Goal: Find specific page/section

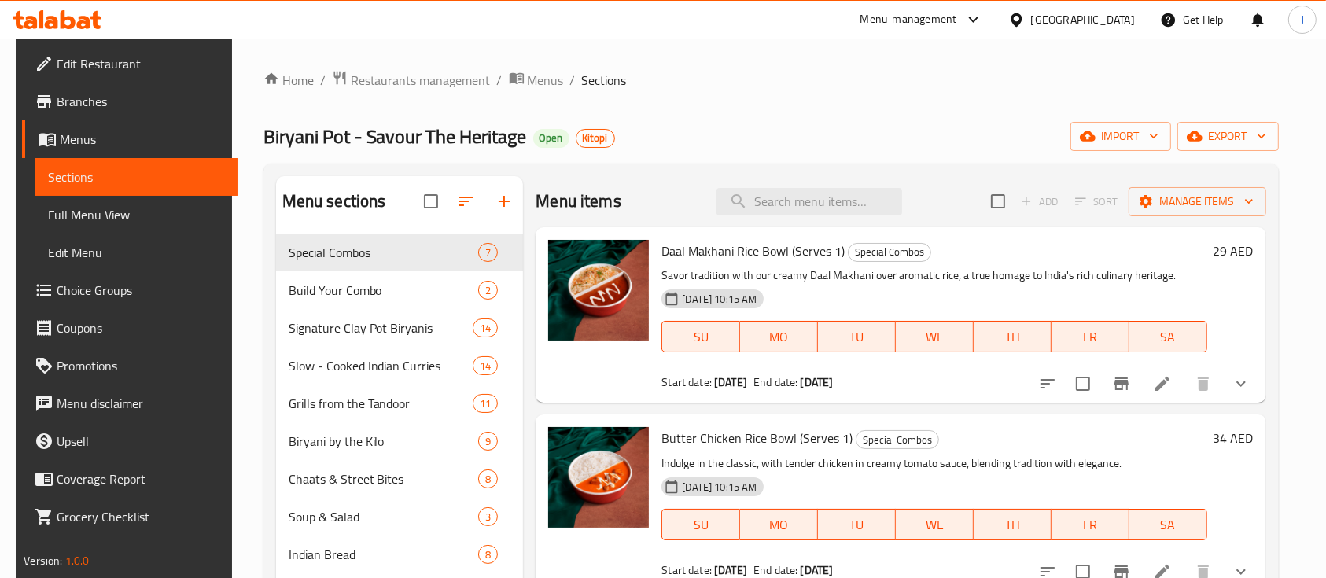
click at [1060, 17] on div "United Arab Emirates" at bounding box center [1083, 19] width 104 height 17
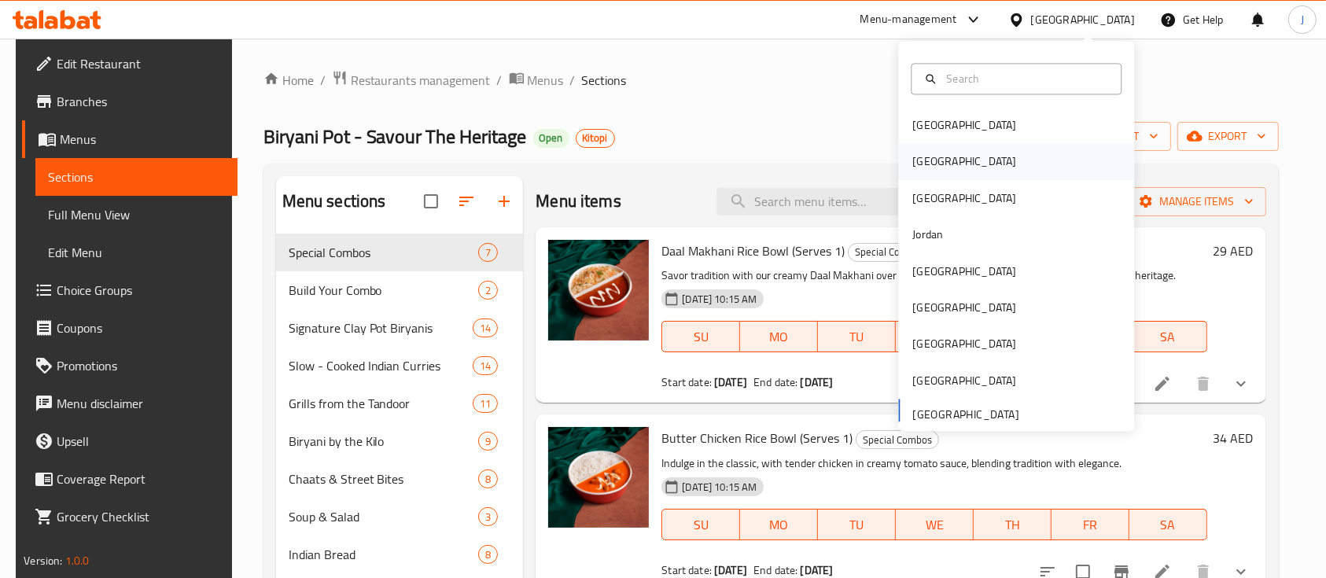
click at [914, 159] on div "[GEOGRAPHIC_DATA]" at bounding box center [964, 161] width 104 height 17
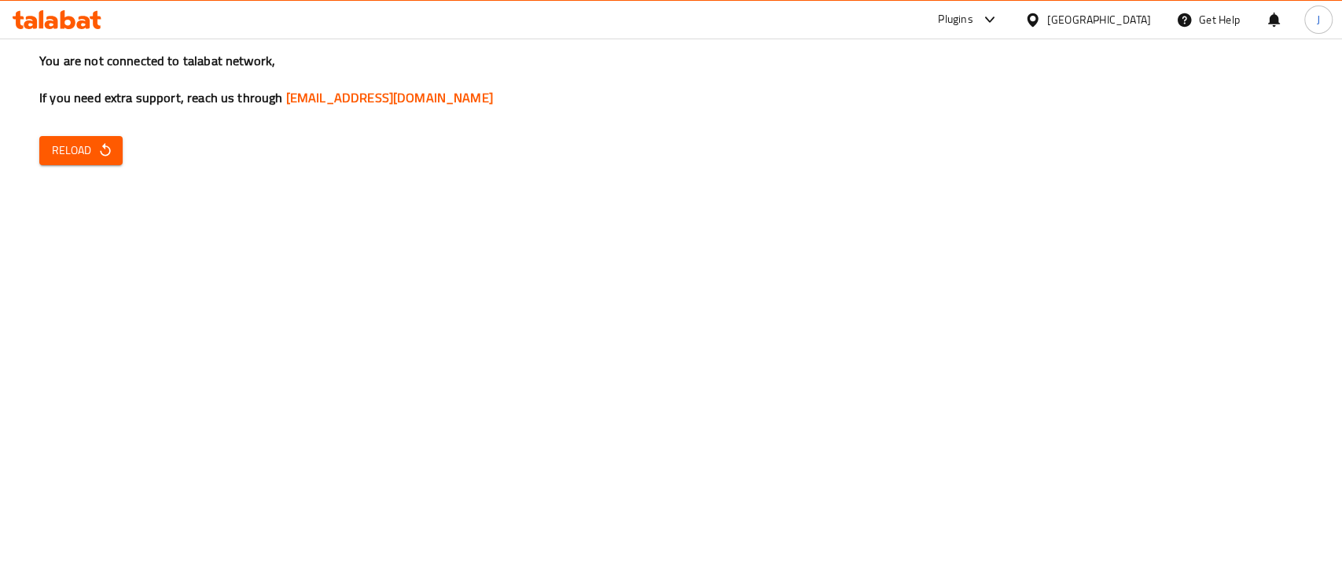
click at [95, 141] on span "Reload" at bounding box center [81, 151] width 58 height 20
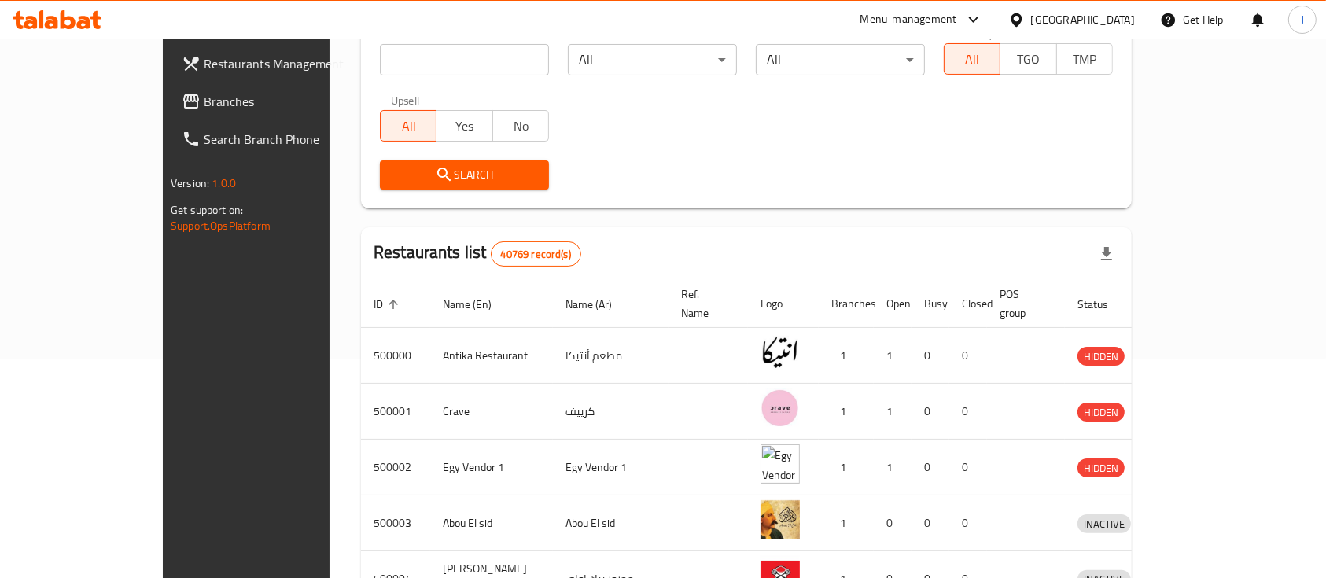
scroll to position [105, 0]
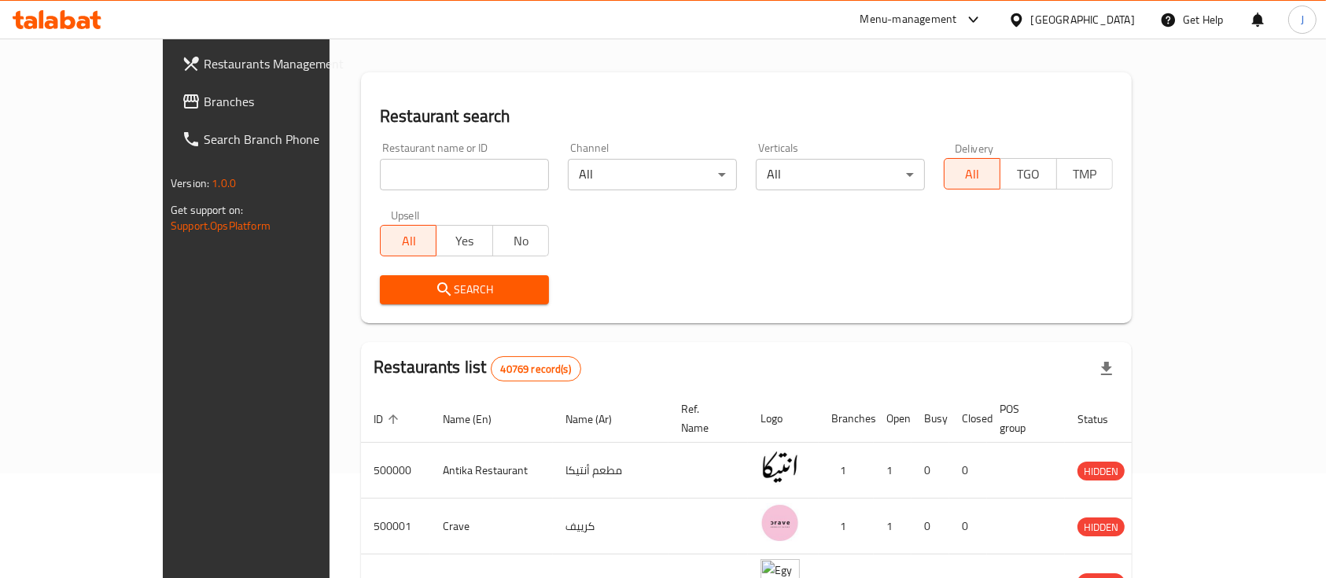
click at [380, 181] on input "search" at bounding box center [464, 174] width 169 height 31
paste input "سر مضغوط"
type input "سر مضغوط"
click button "Search" at bounding box center [464, 289] width 169 height 29
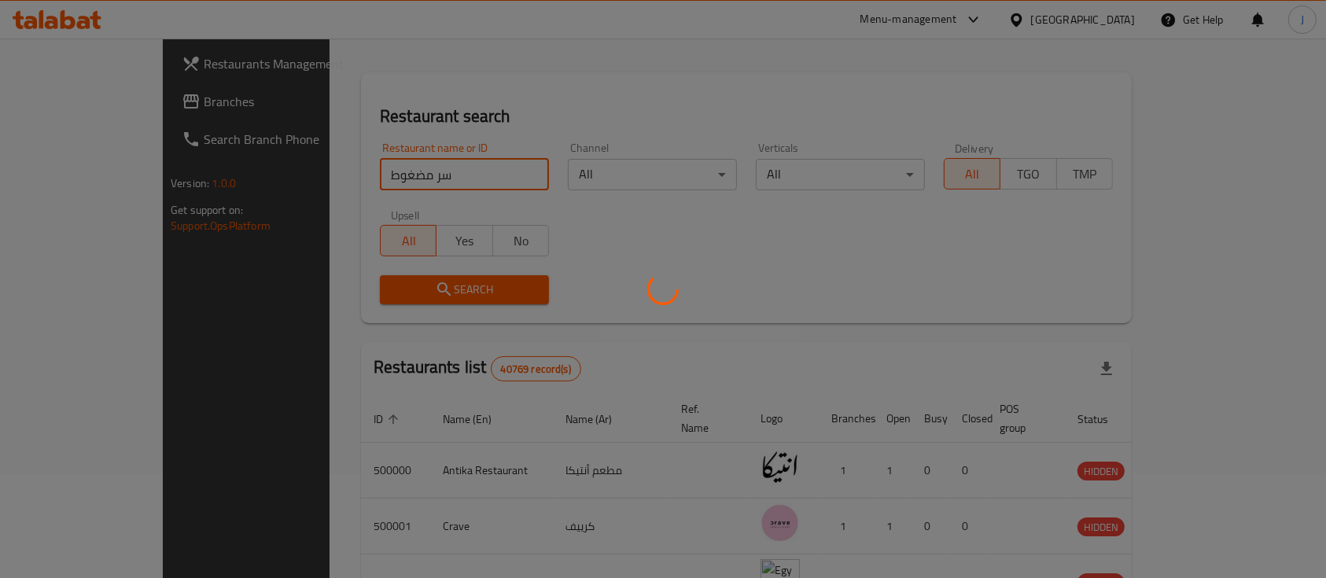
scroll to position [92, 0]
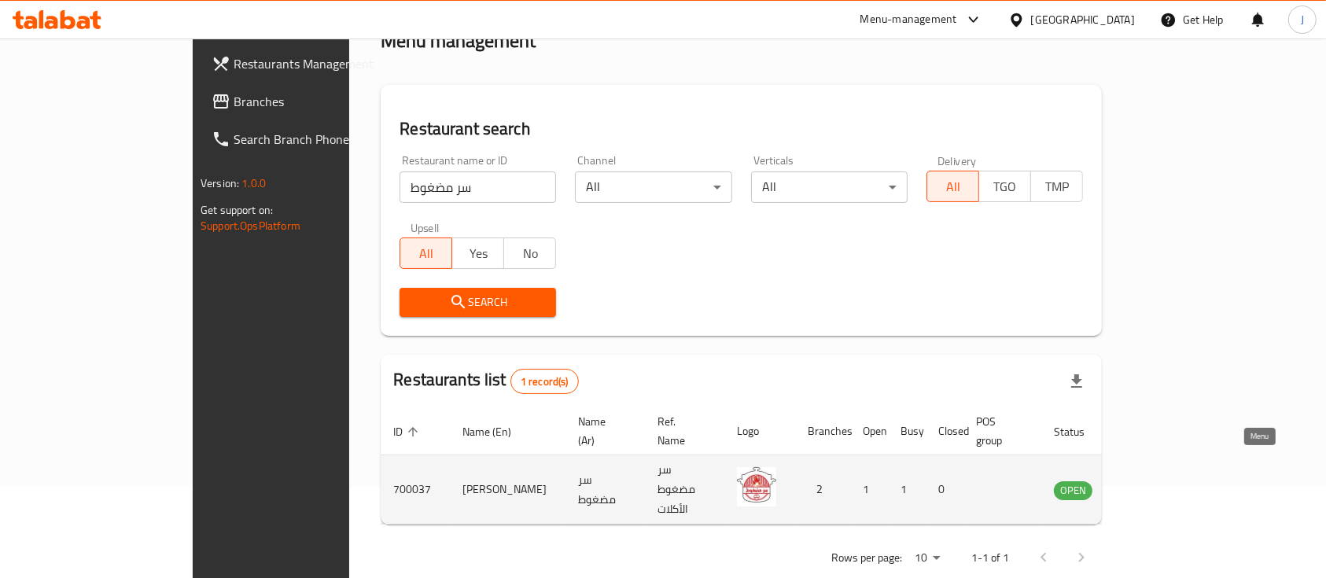
click at [1166, 481] on link "enhanced table" at bounding box center [1150, 490] width 29 height 19
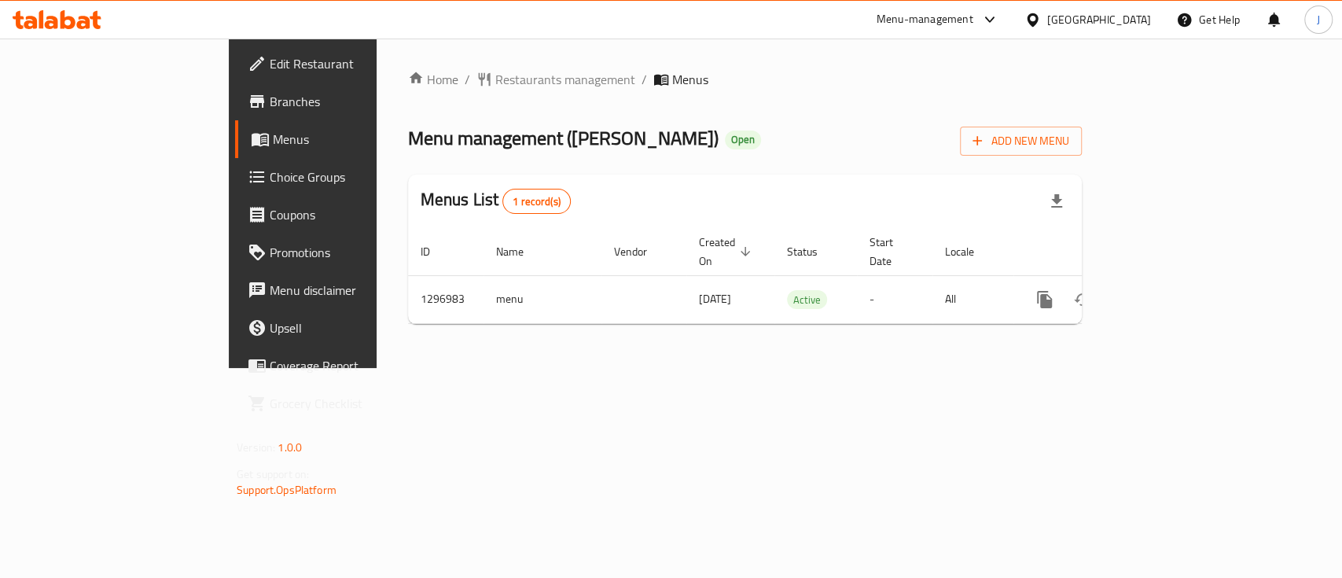
click at [1101, 352] on div "Home / Restaurants management / Menus Menu management ( [PERSON_NAME] ) Open Ad…" at bounding box center [745, 204] width 737 height 330
click at [235, 86] on link "Branches" at bounding box center [344, 102] width 218 height 38
